Goal: Transaction & Acquisition: Purchase product/service

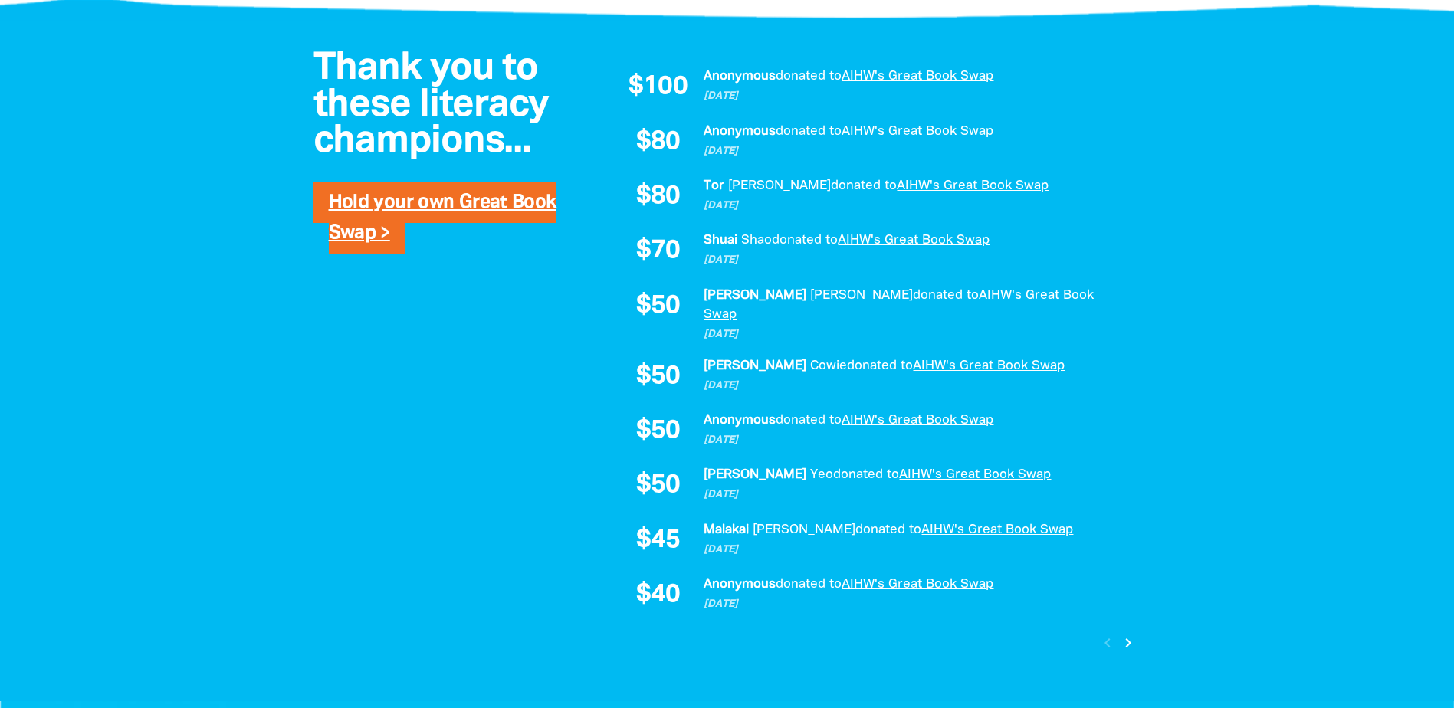
scroll to position [1149, 0]
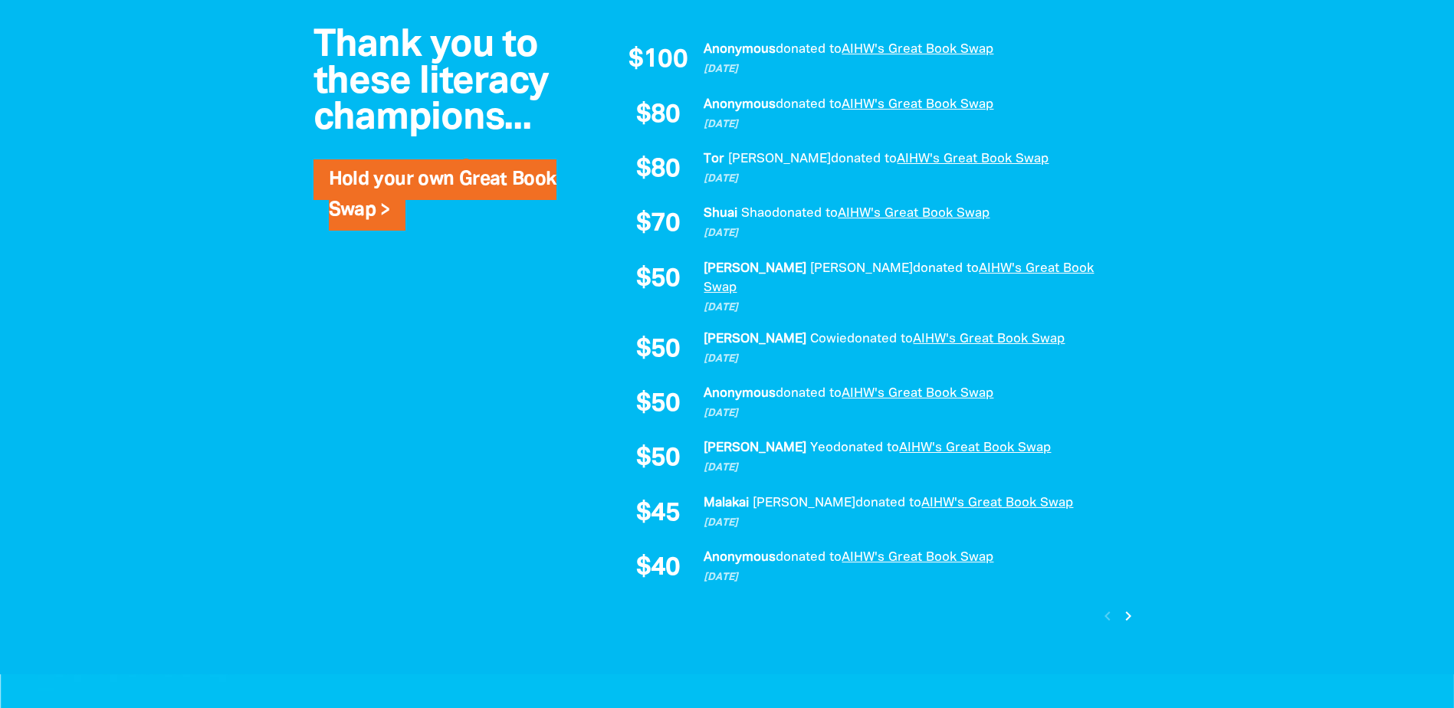
drag, startPoint x: 1225, startPoint y: 399, endPoint x: 1174, endPoint y: 448, distance: 69.9
drag, startPoint x: 1174, startPoint y: 448, endPoint x: 1234, endPoint y: 592, distance: 157.0
click at [1234, 592] on div at bounding box center [727, 334] width 1454 height 680
click at [1130, 607] on icon "chevron_right" at bounding box center [1129, 616] width 18 height 18
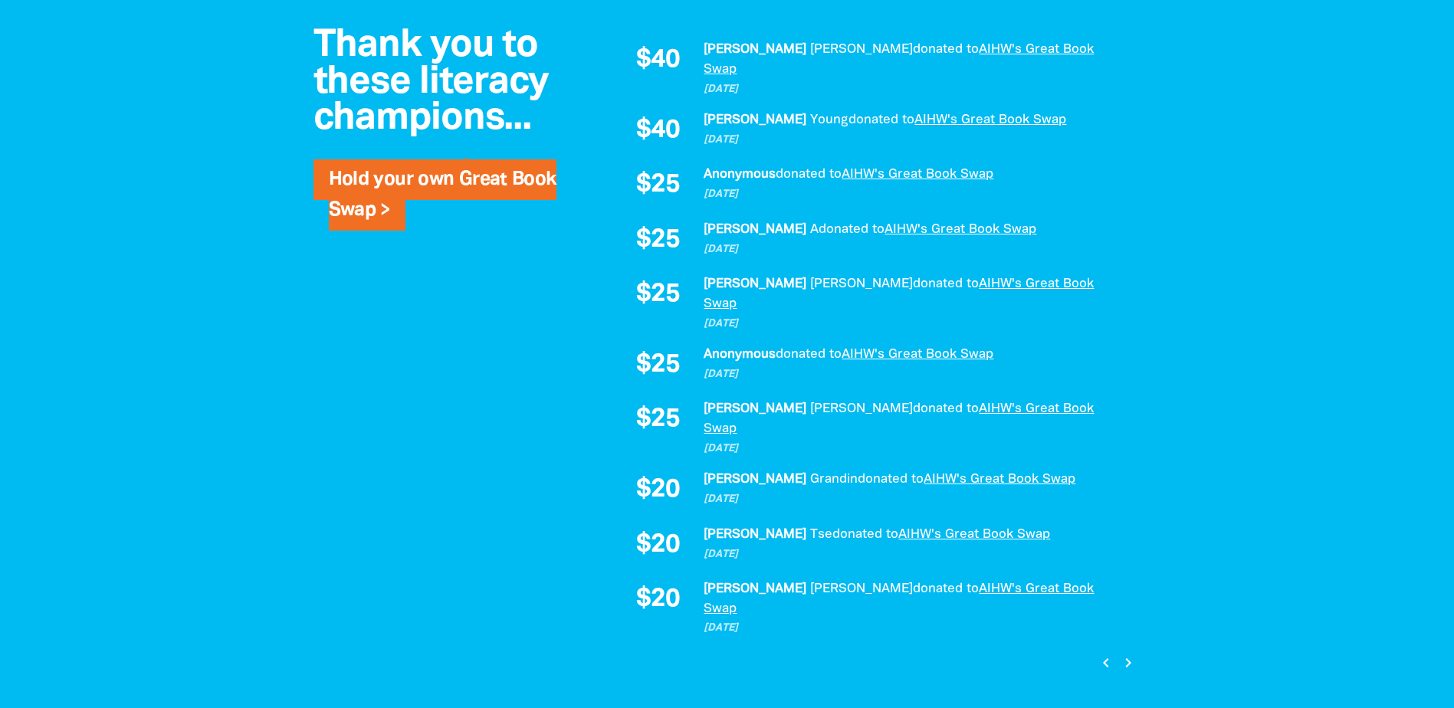
click at [1107, 654] on icon "chevron_left" at bounding box center [1106, 663] width 18 height 18
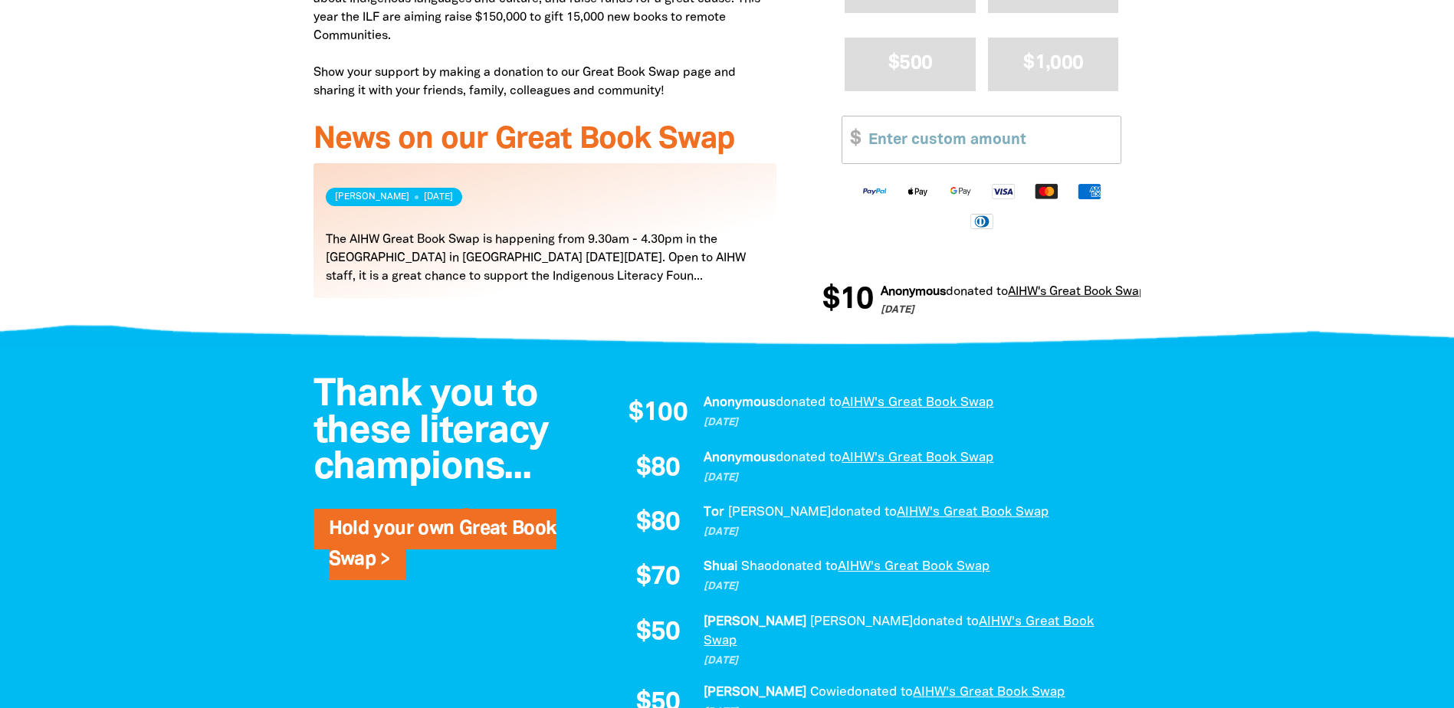
scroll to position [536, 0]
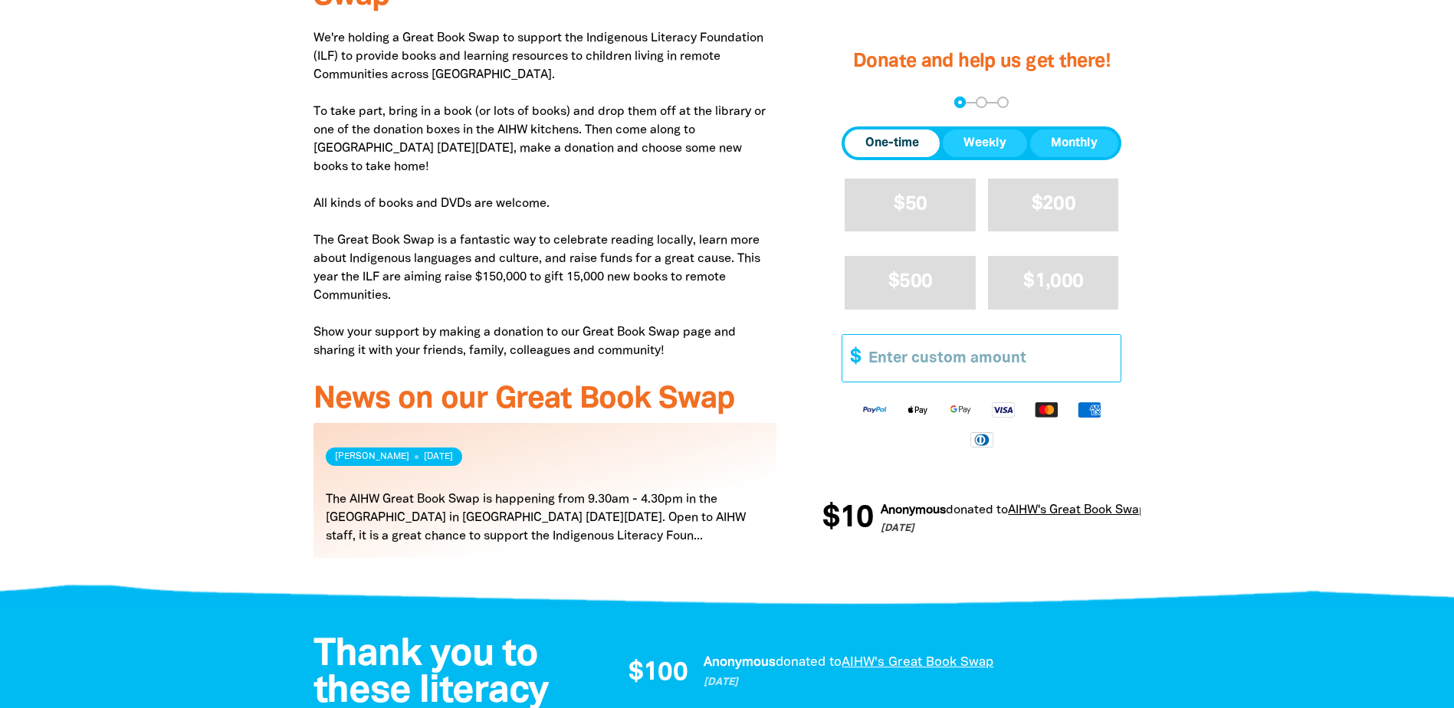
click at [959, 359] on input "Other Amount" at bounding box center [988, 357] width 263 height 47
type input "5"
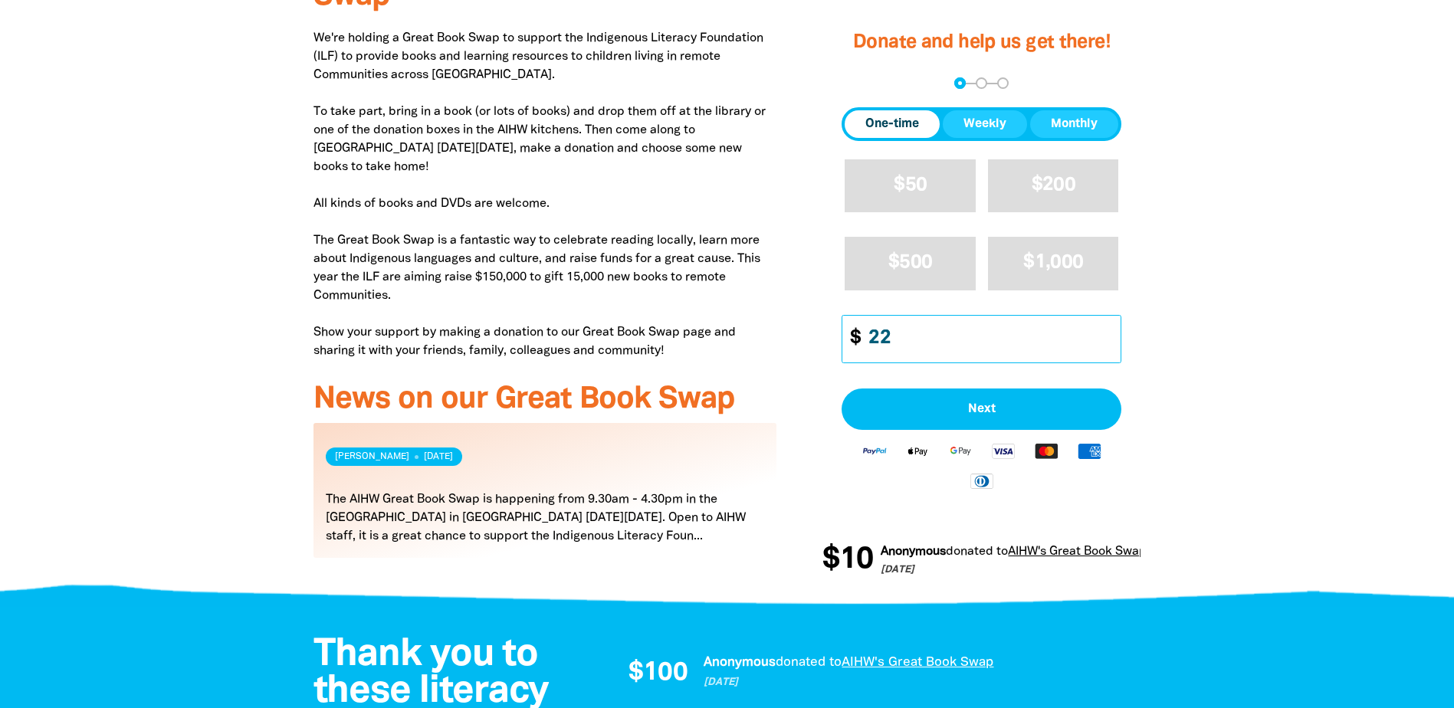
type input "2"
click at [1311, 316] on div at bounding box center [727, 265] width 1454 height 668
click at [1062, 320] on input "Other Amount" at bounding box center [988, 338] width 263 height 47
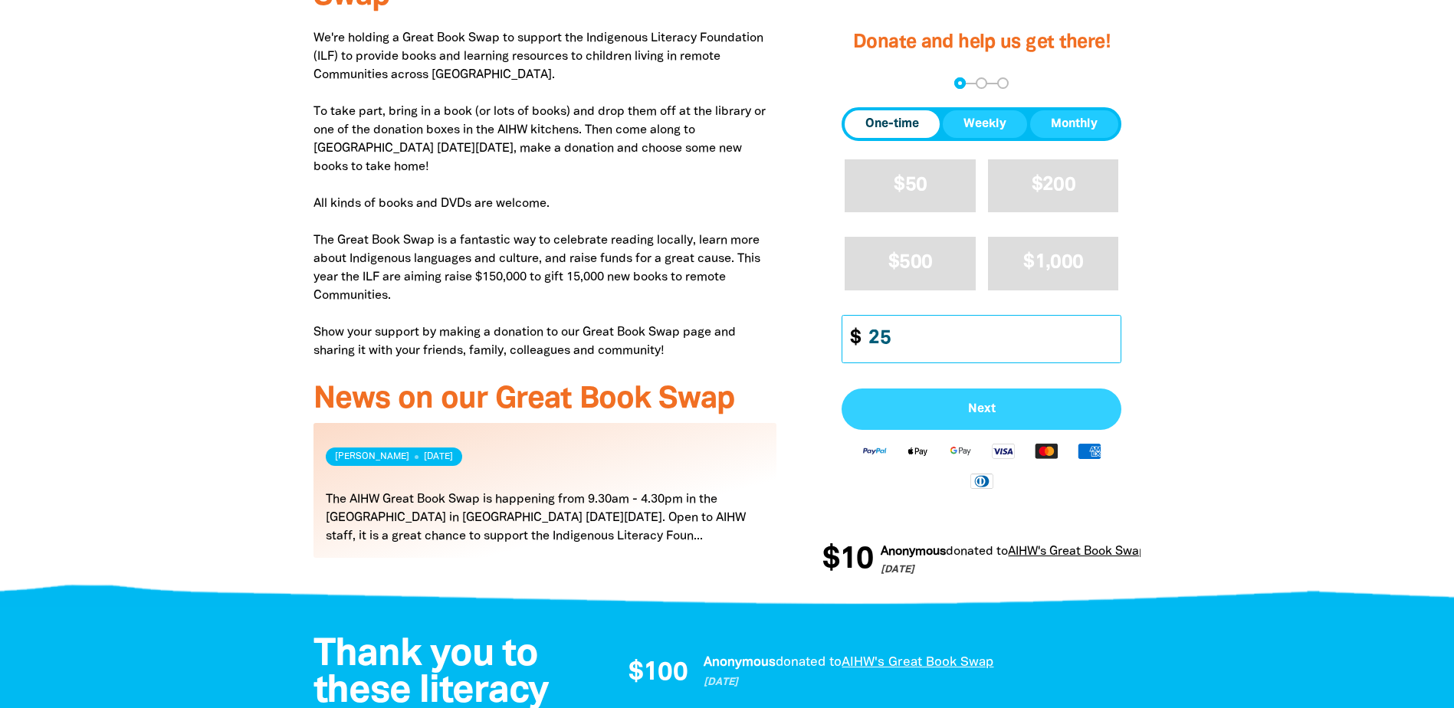
type input "25"
click at [972, 398] on button "Next" at bounding box center [981, 409] width 280 height 41
select select "AU"
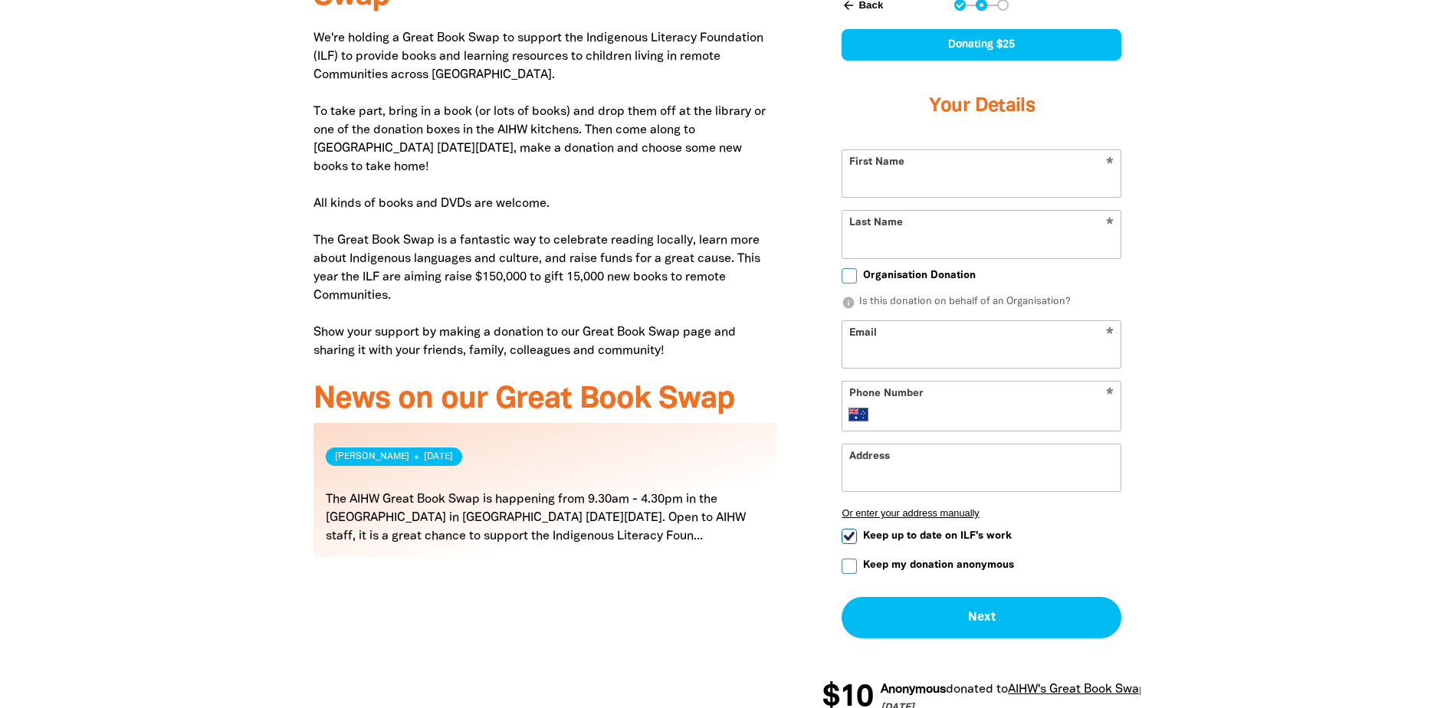
click at [847, 564] on input "Keep my donation anonymous" at bounding box center [848, 566] width 15 height 15
checkbox input "true"
drag, startPoint x: 946, startPoint y: 207, endPoint x: 947, endPoint y: 188, distance: 19.2
click at [946, 205] on form "* First Name * Last Name Organisation Donation info Is this donation on behalf …" at bounding box center [981, 393] width 280 height 489
click at [949, 184] on input "First Name" at bounding box center [981, 173] width 278 height 47
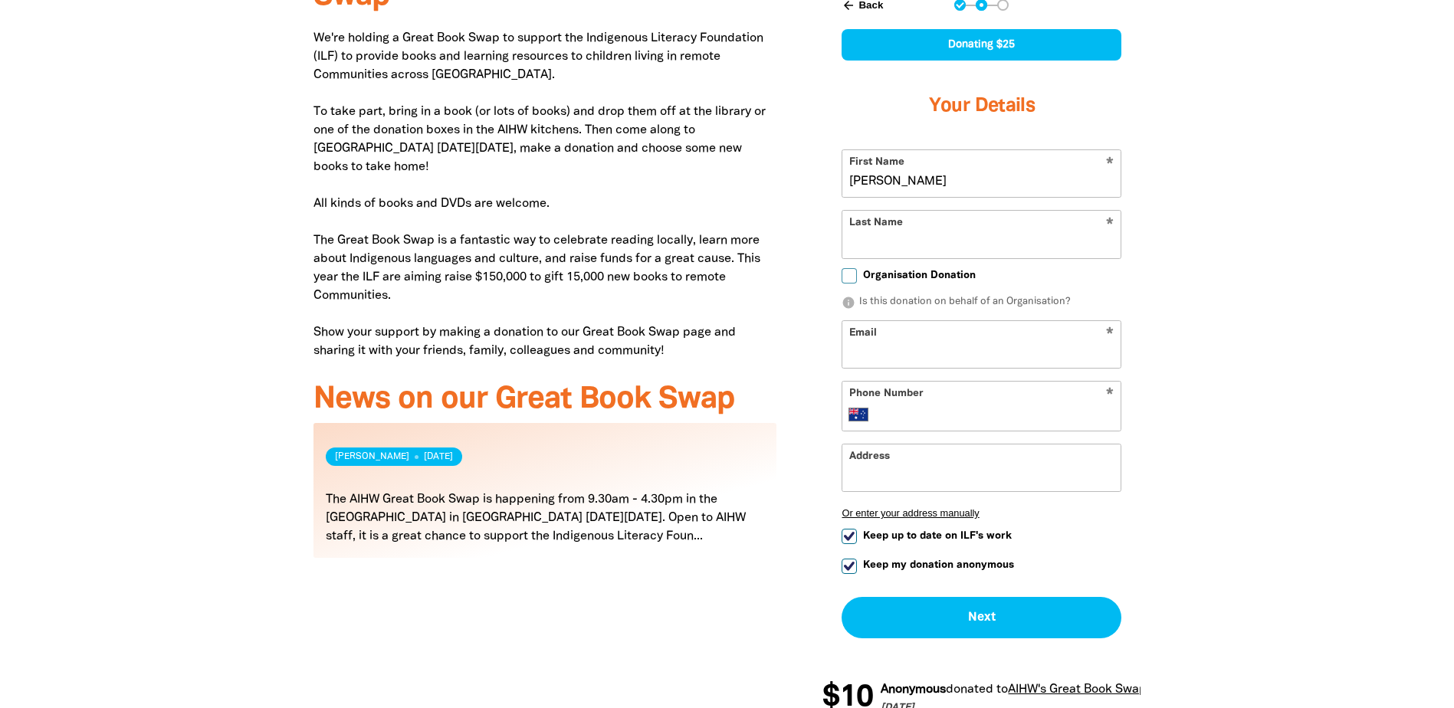
type input "[PERSON_NAME]"
type input "<"
type input "[PERSON_NAME]"
click at [1277, 175] on div at bounding box center [727, 334] width 1454 height 806
click at [1087, 343] on input "Email" at bounding box center [981, 344] width 278 height 47
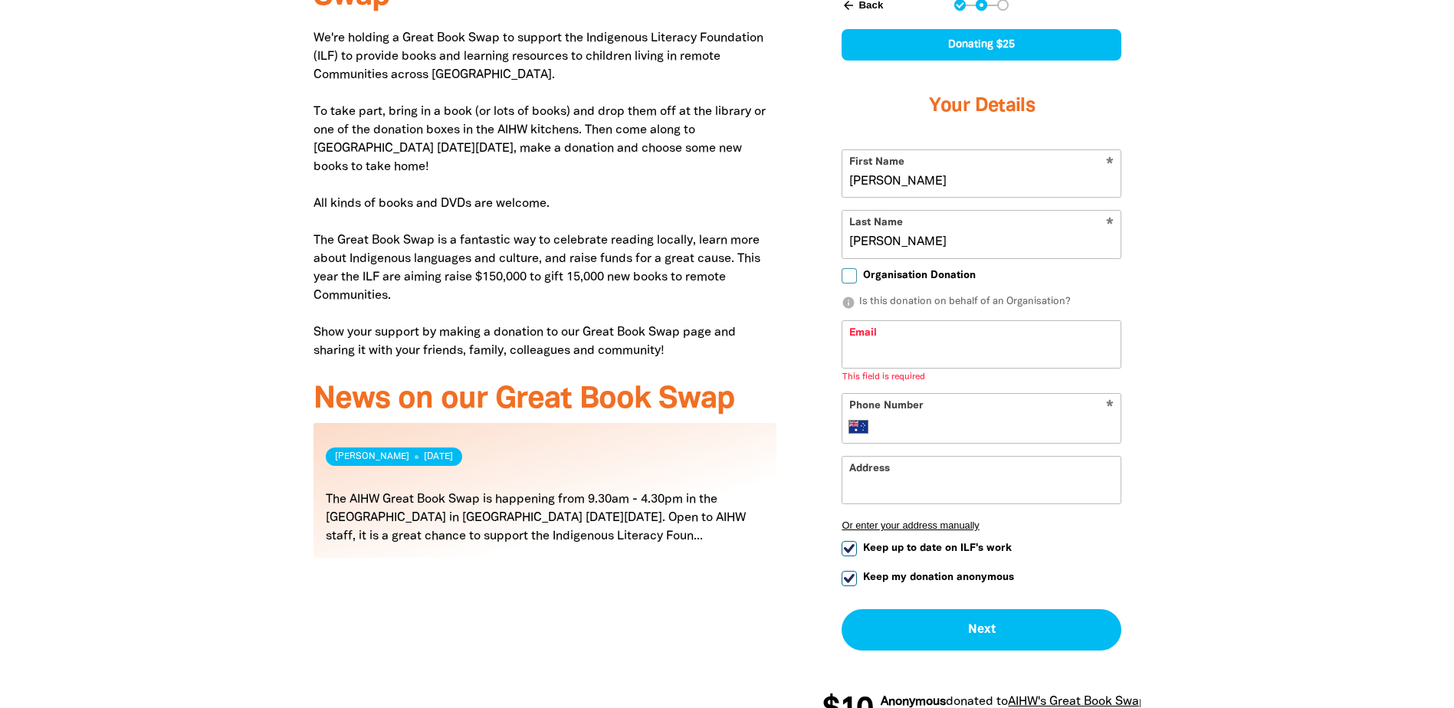
click at [850, 277] on input "Organisation Donation" at bounding box center [848, 275] width 15 height 15
checkbox input "true"
select select "AU"
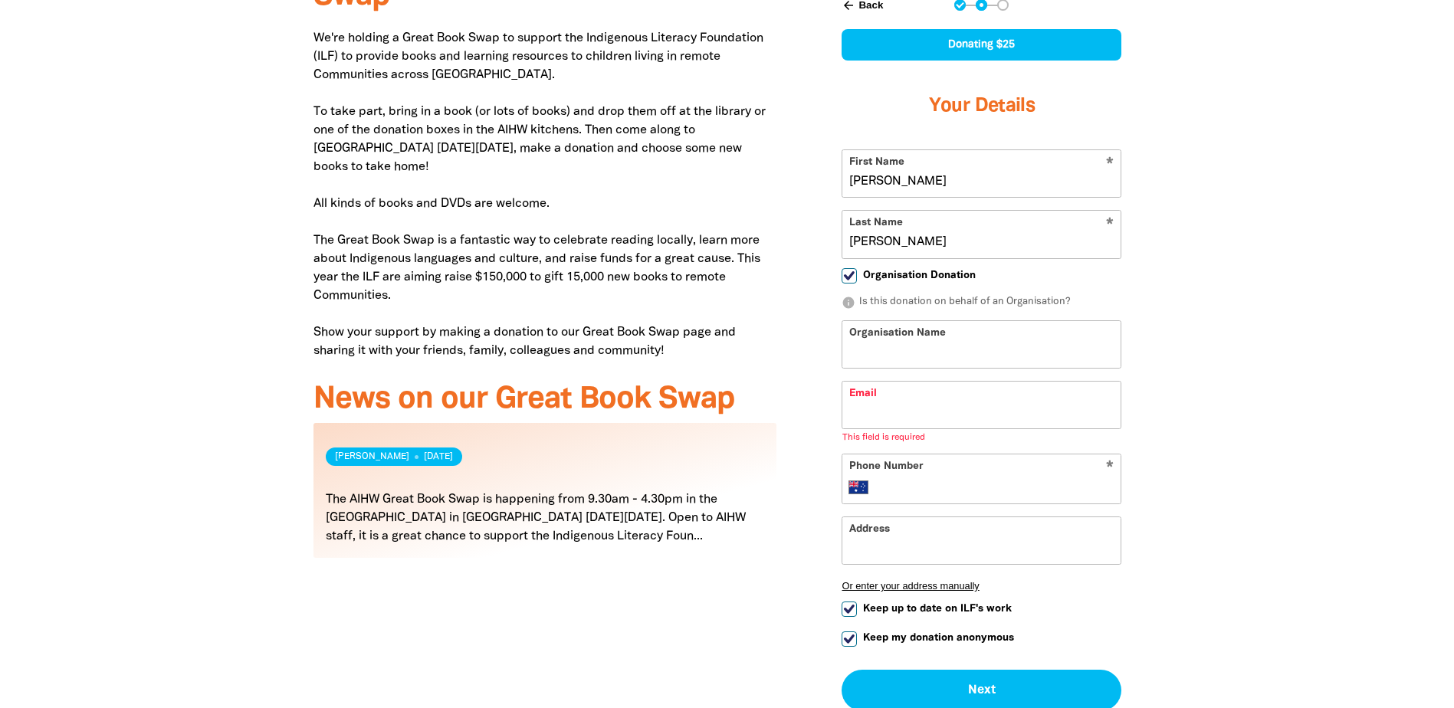
click at [937, 356] on input "Organisation Name" at bounding box center [981, 344] width 278 height 47
type input "Australian Institute of Health and Welfare"
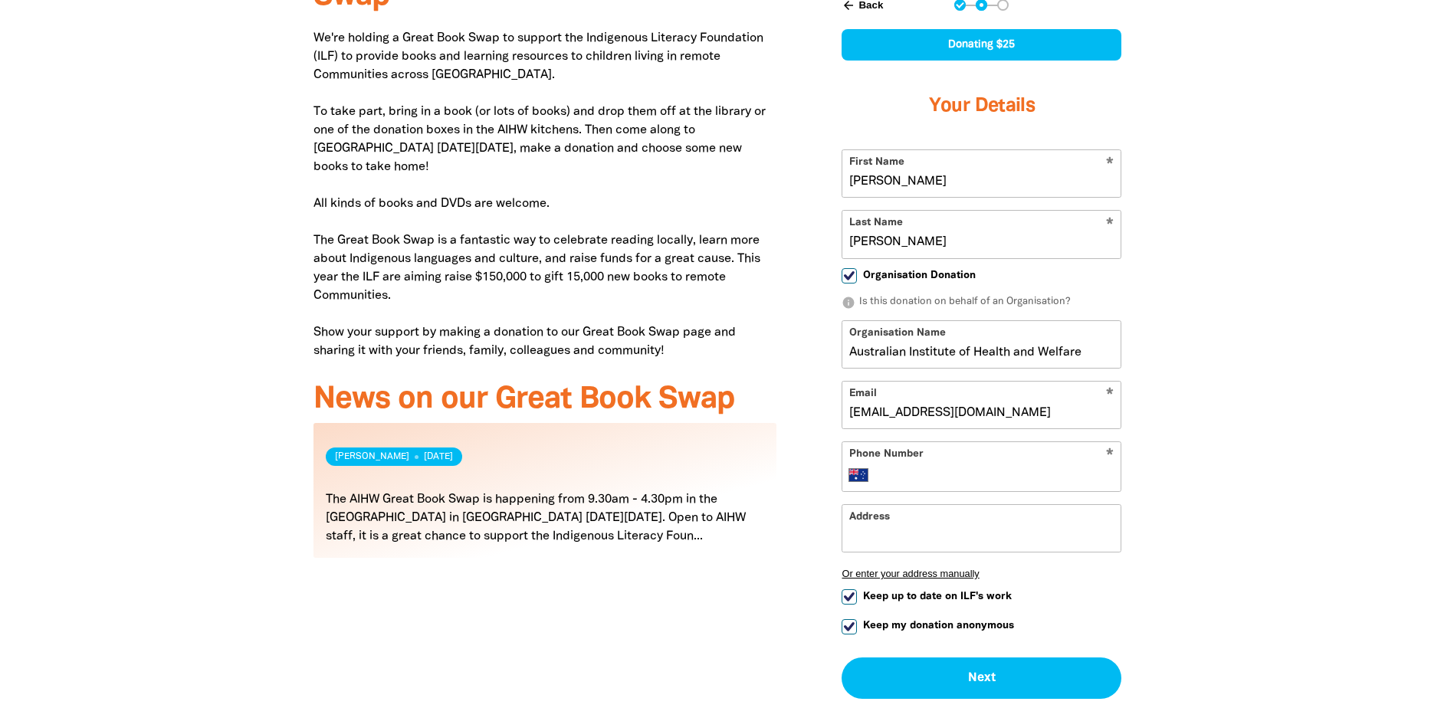
type input "[EMAIL_ADDRESS][DOMAIN_NAME]"
click at [1357, 367] on div at bounding box center [727, 364] width 1454 height 867
click at [972, 467] on input "Phone Number" at bounding box center [997, 475] width 234 height 18
type input "0490 096 001"
click at [971, 524] on input "Address" at bounding box center [981, 528] width 278 height 47
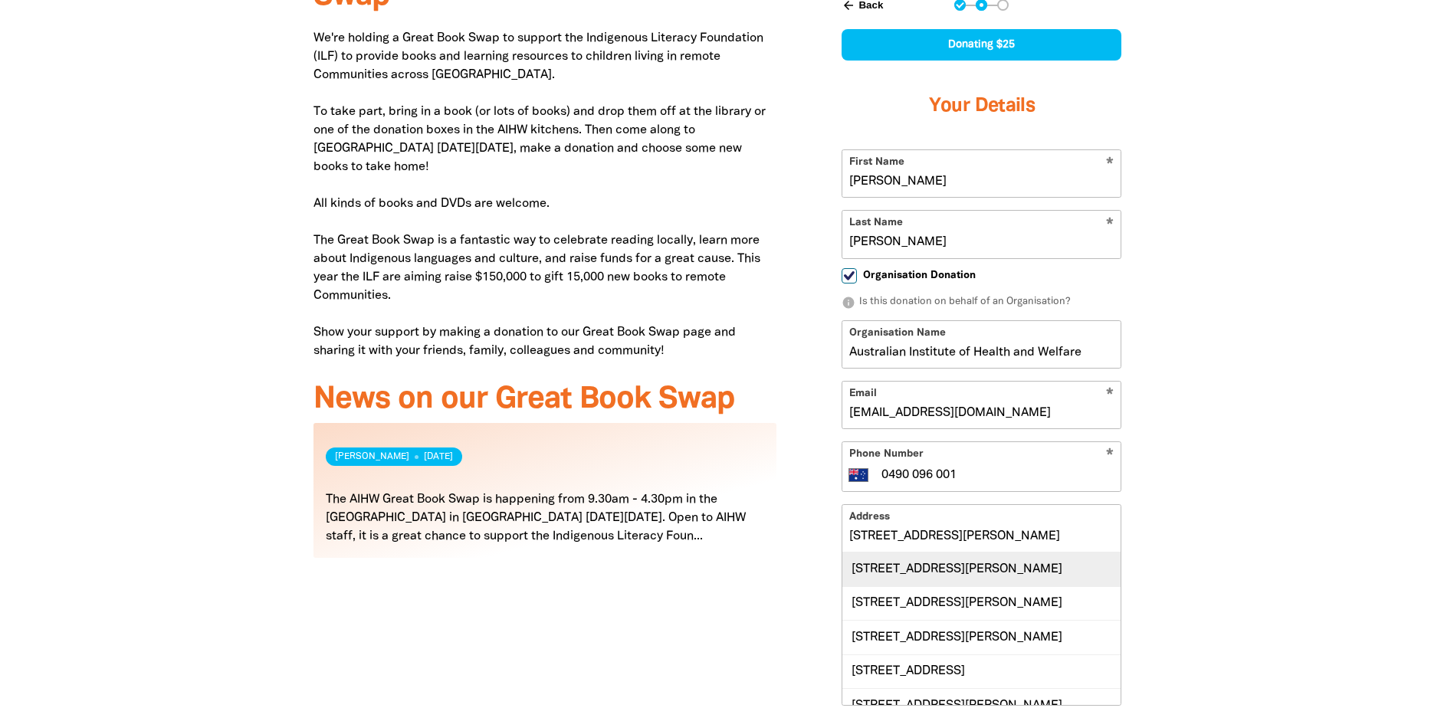
click at [985, 563] on div "[STREET_ADDRESS][PERSON_NAME]" at bounding box center [981, 568] width 278 height 33
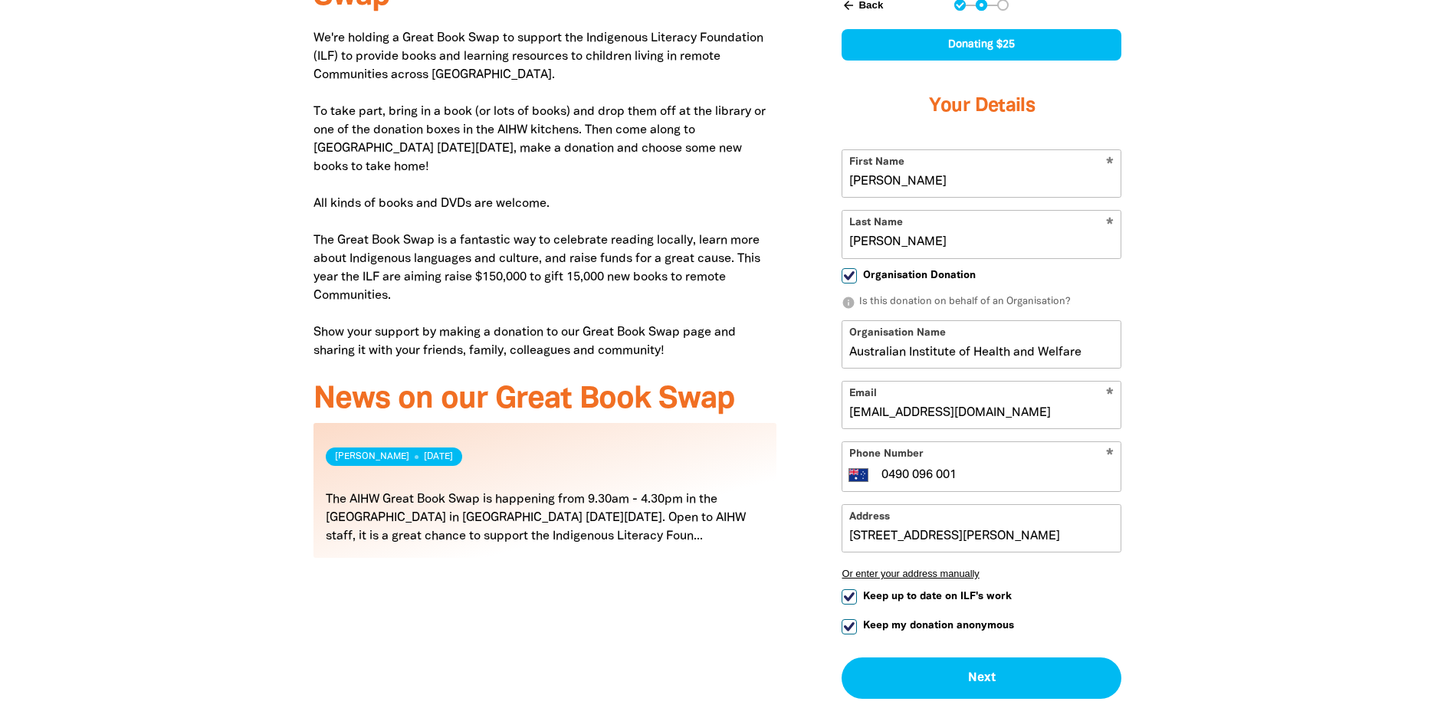
type input "[STREET_ADDRESS][PERSON_NAME]"
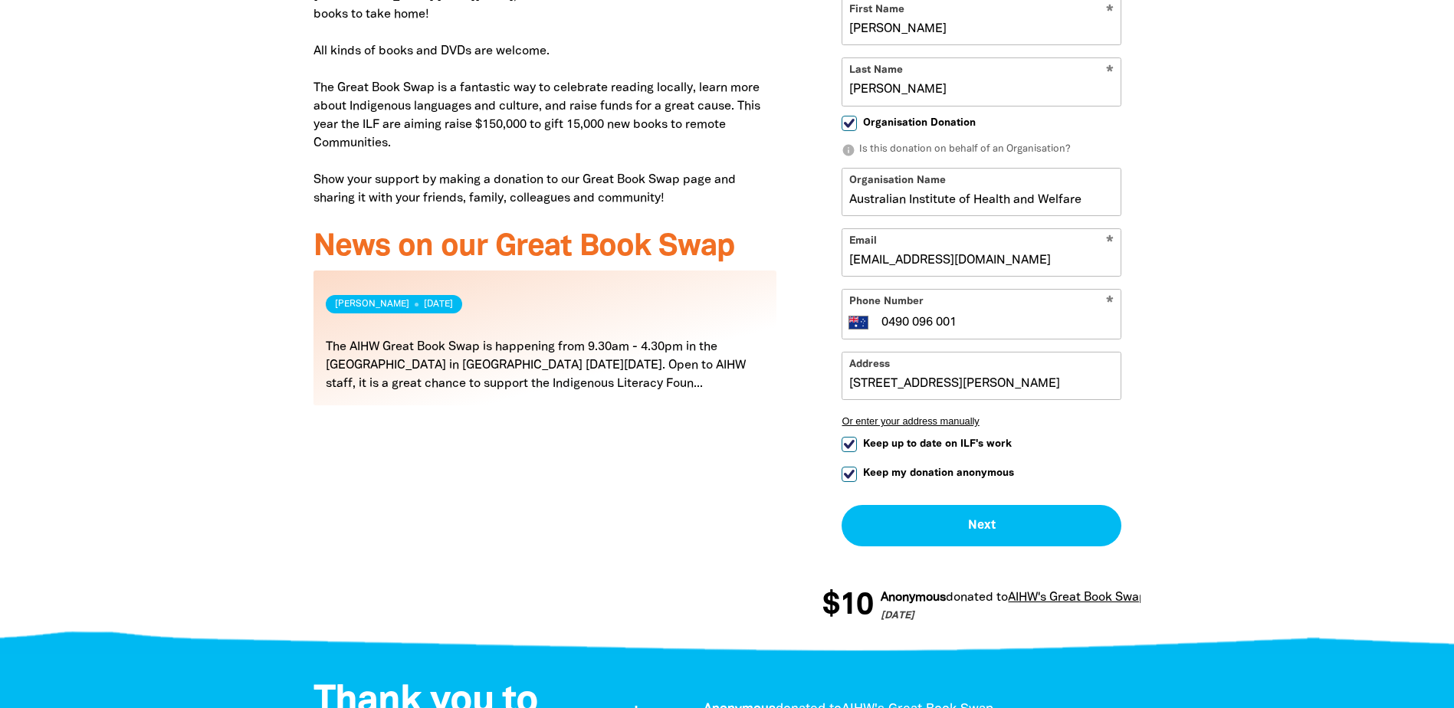
scroll to position [690, 0]
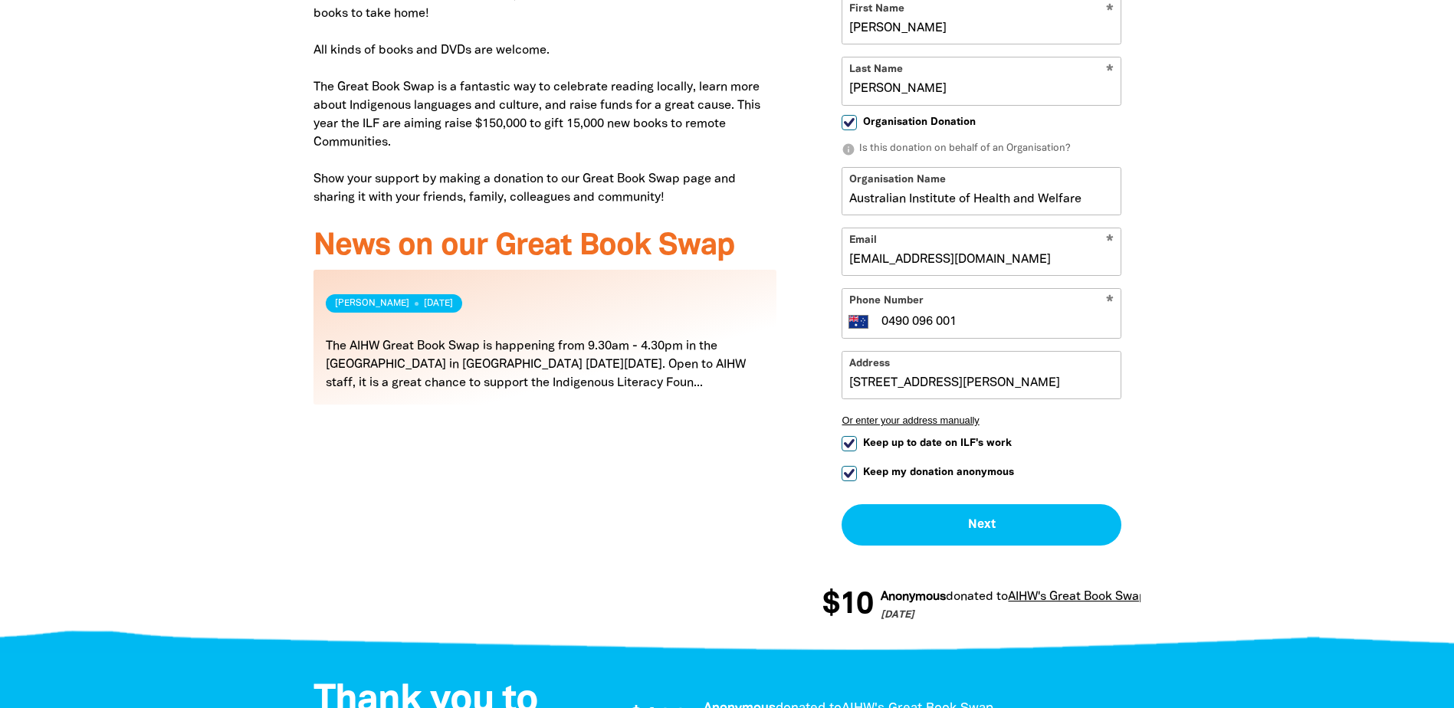
click at [964, 440] on span "Keep up to date on ILF's work" at bounding box center [937, 443] width 149 height 15
click at [857, 440] on input "Keep up to date on ILF's work" at bounding box center [848, 443] width 15 height 15
checkbox input "false"
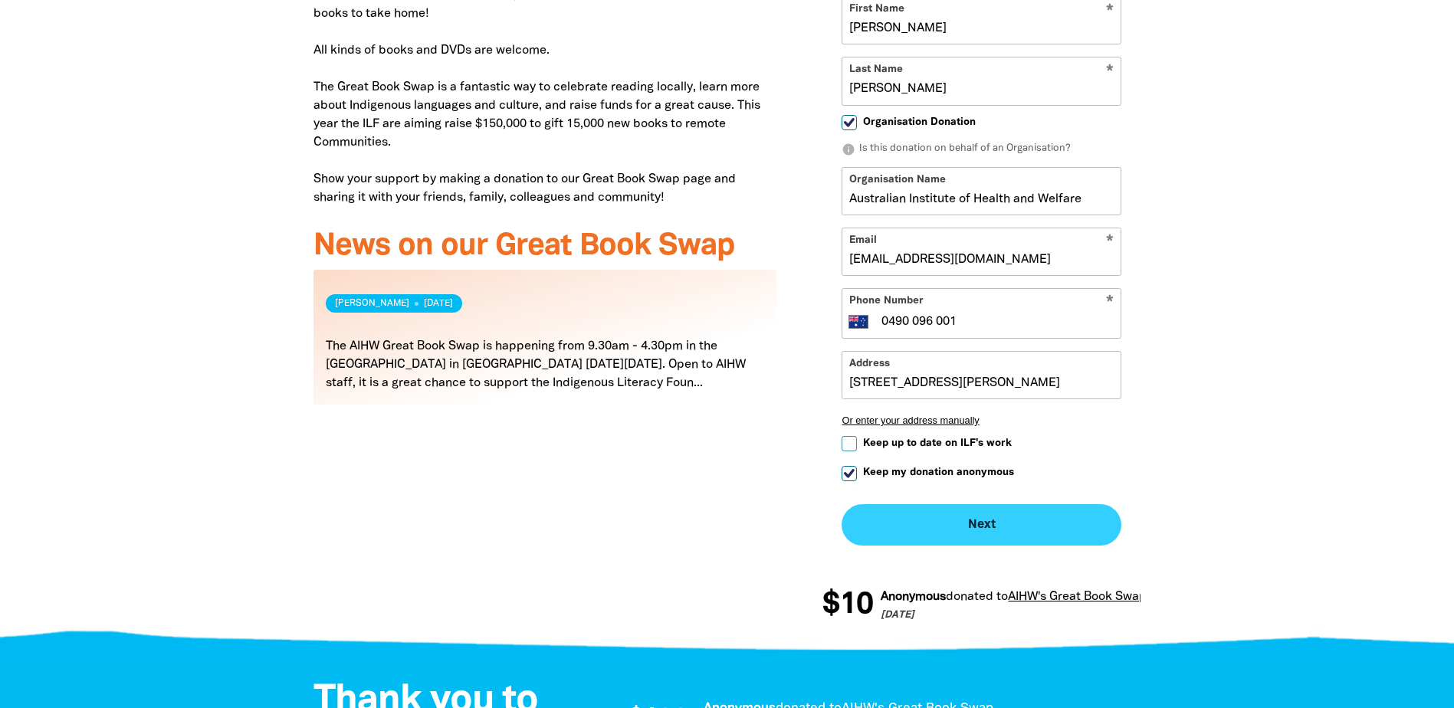
click at [971, 520] on button "Next chevron_right" at bounding box center [981, 524] width 280 height 41
checkbox input "false"
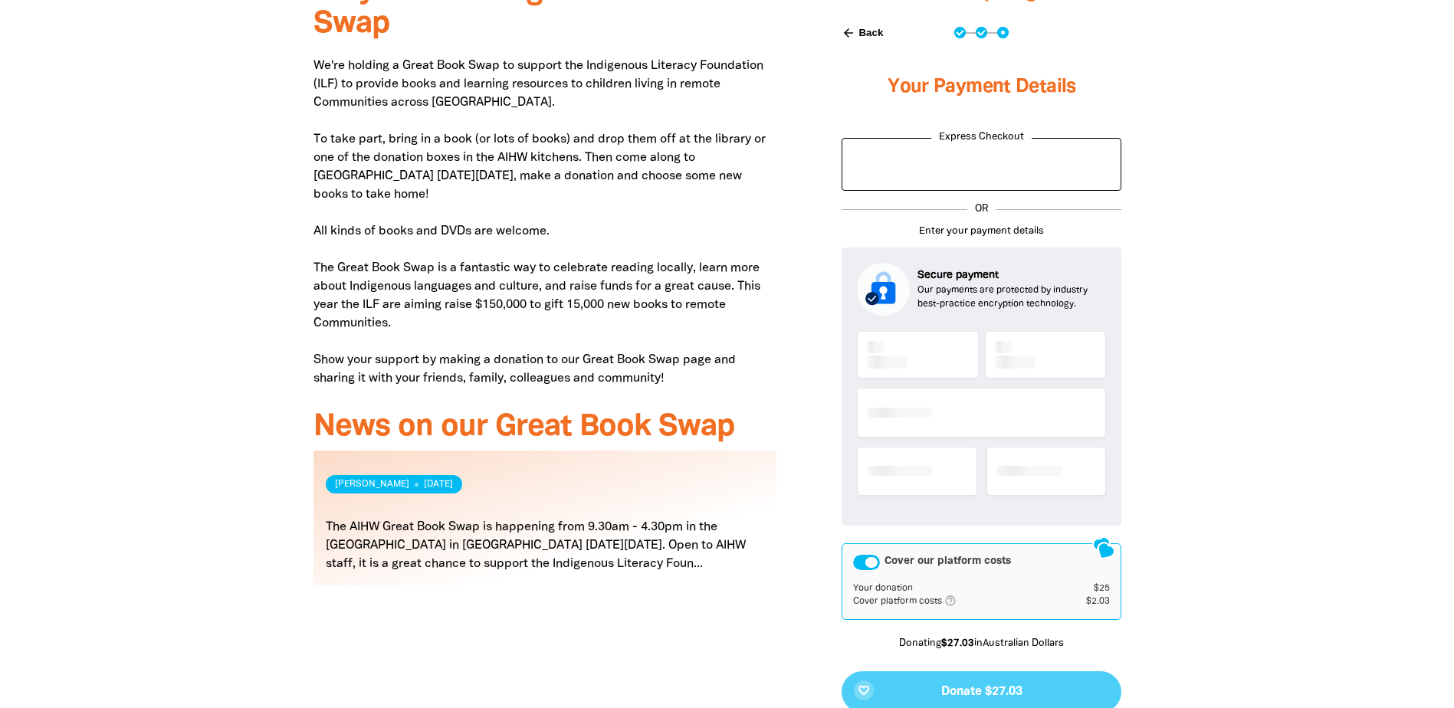
scroll to position [496, 0]
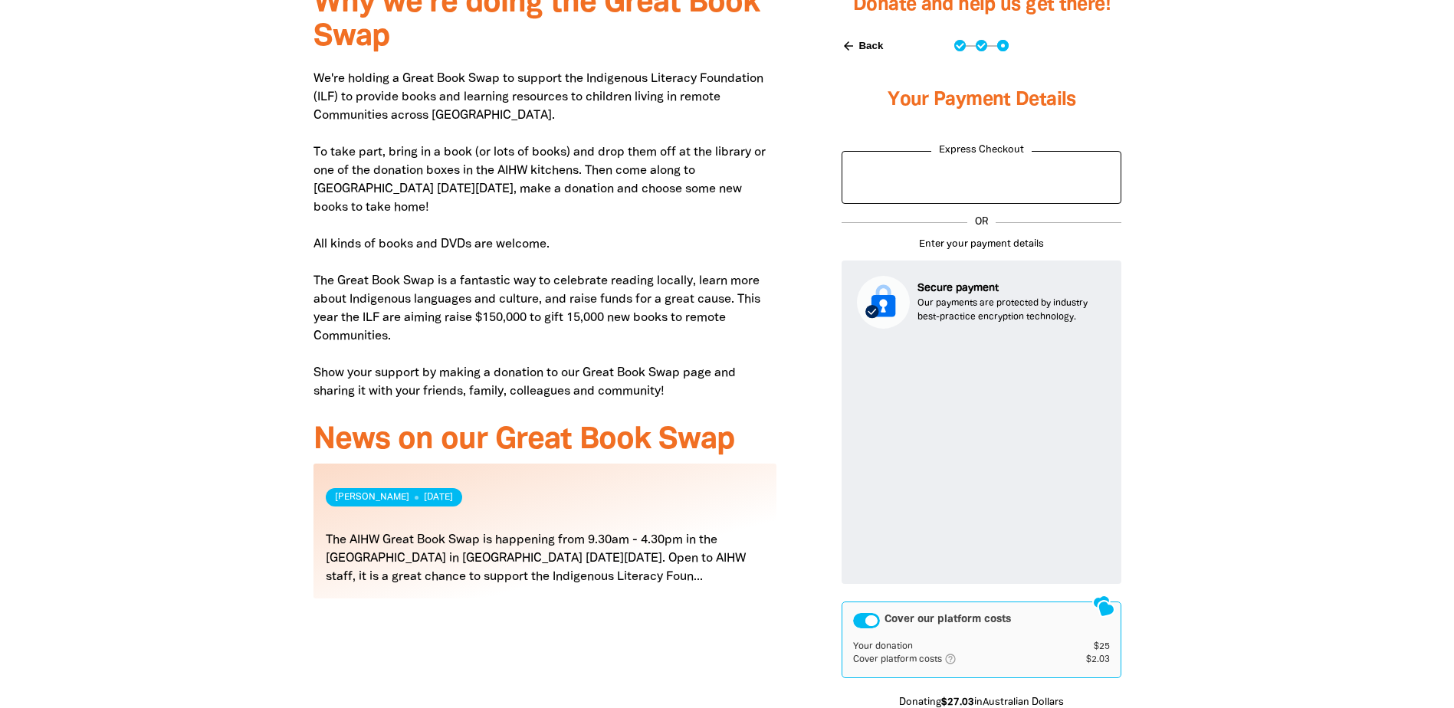
click at [1309, 515] on div at bounding box center [727, 420] width 1454 height 897
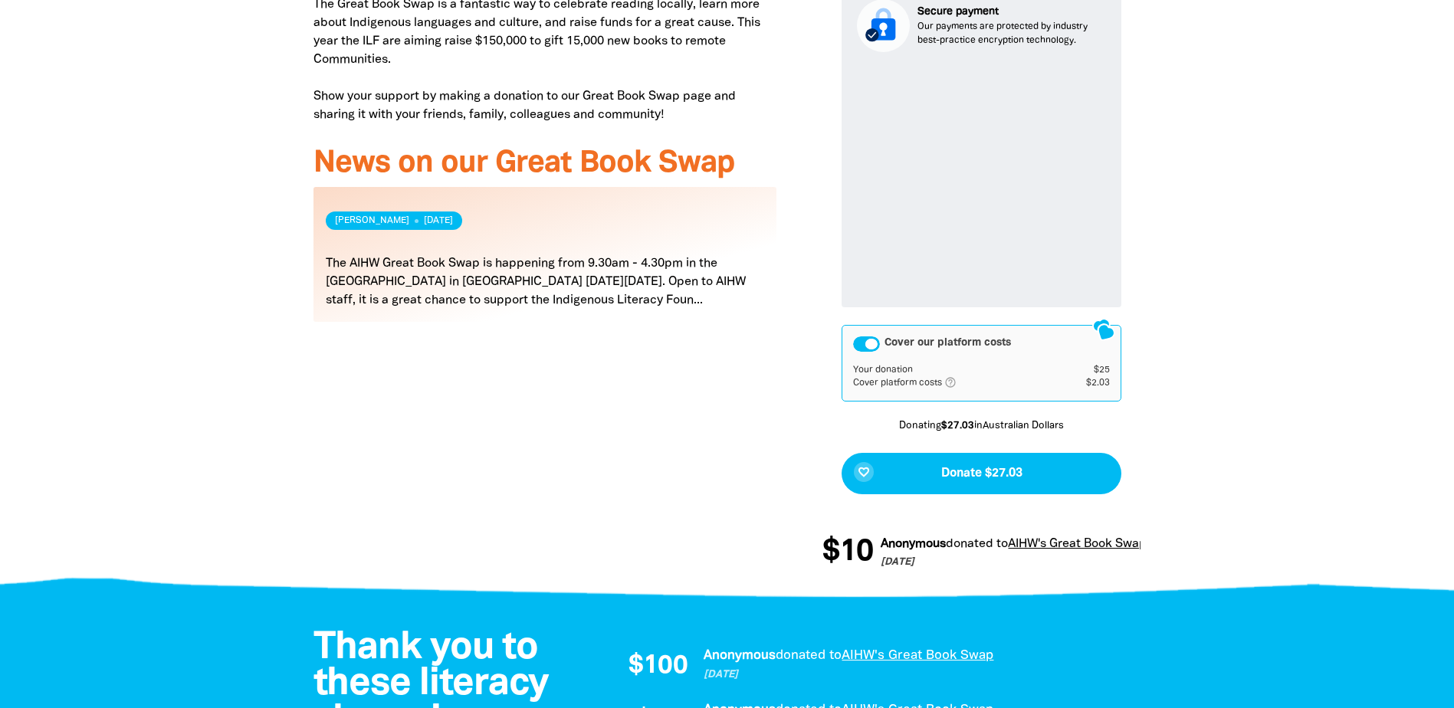
scroll to position [802, 0]
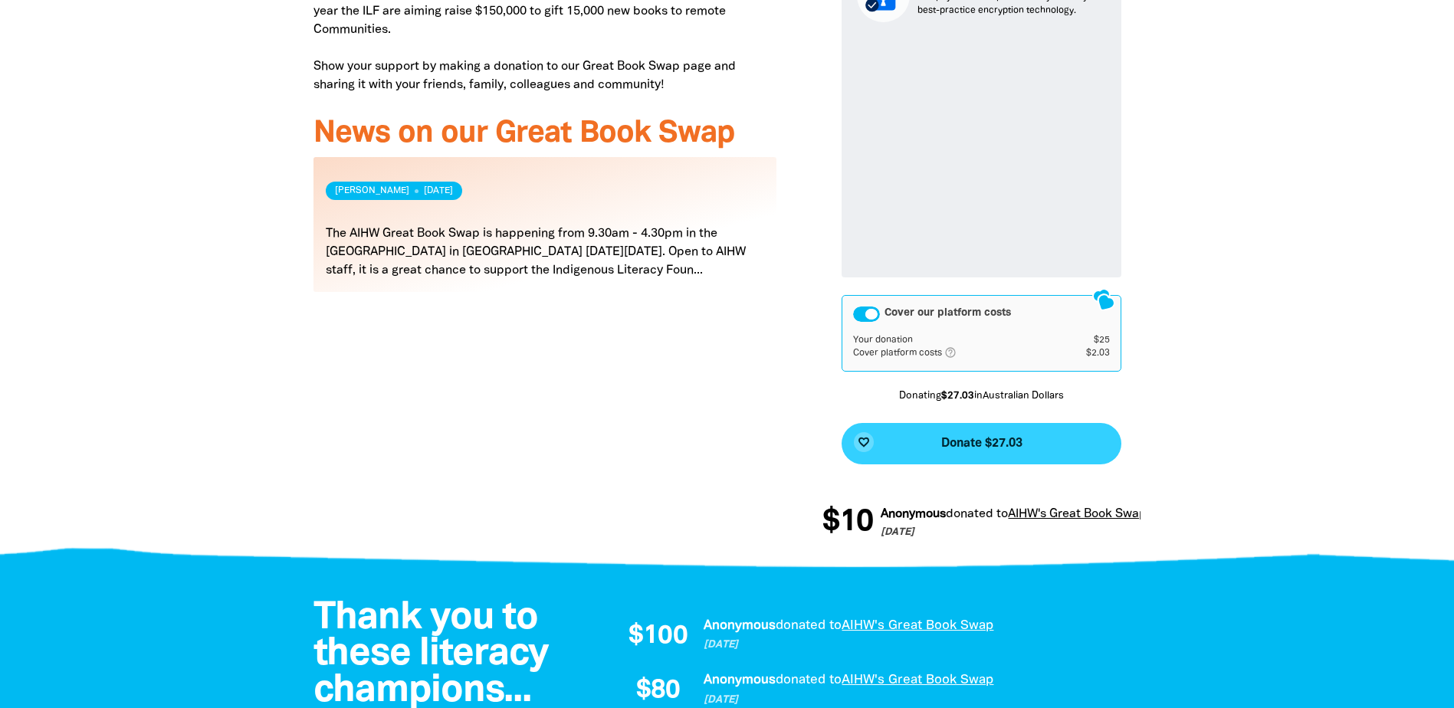
click at [1062, 430] on button "favorite_border Donate $27.03" at bounding box center [981, 443] width 280 height 41
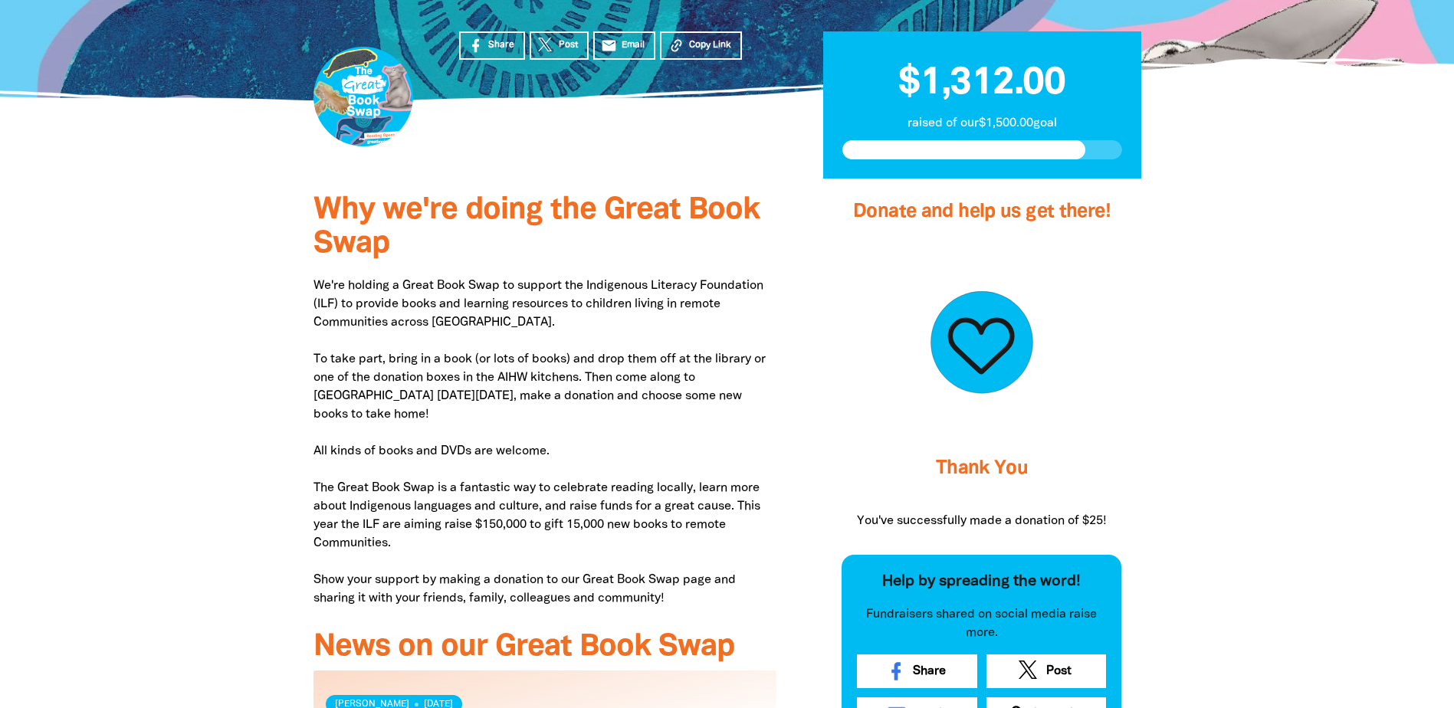
scroll to position [266, 0]
